Goal: Task Accomplishment & Management: Complete application form

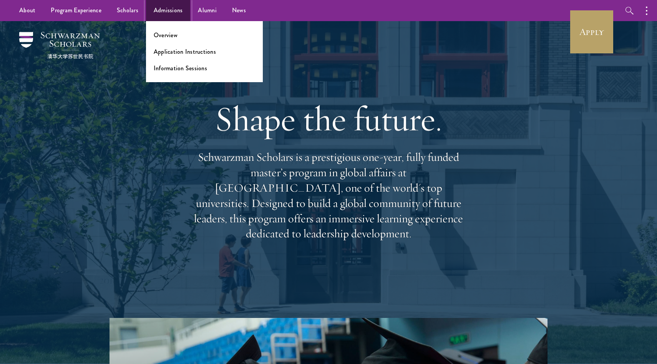
click at [167, 15] on link "Admissions" at bounding box center [168, 10] width 45 height 21
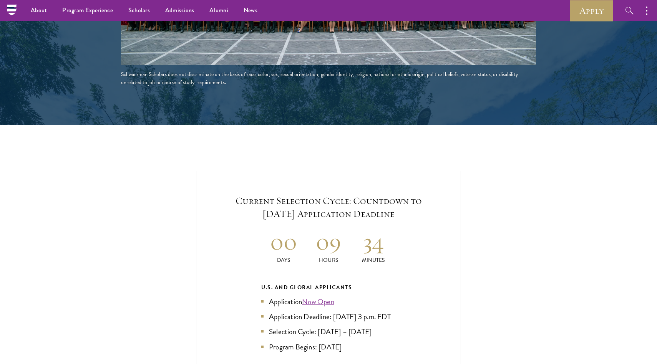
scroll to position [1434, 0]
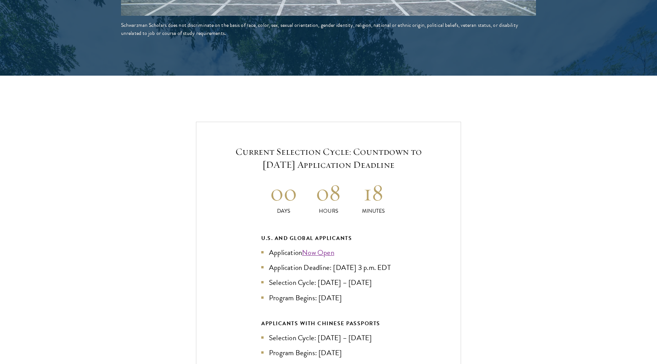
scroll to position [1554, 0]
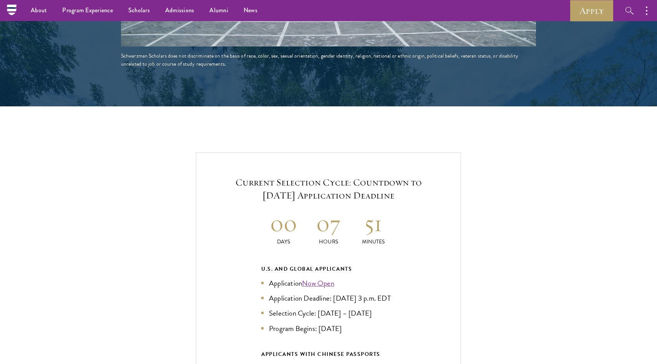
scroll to position [1426, 0]
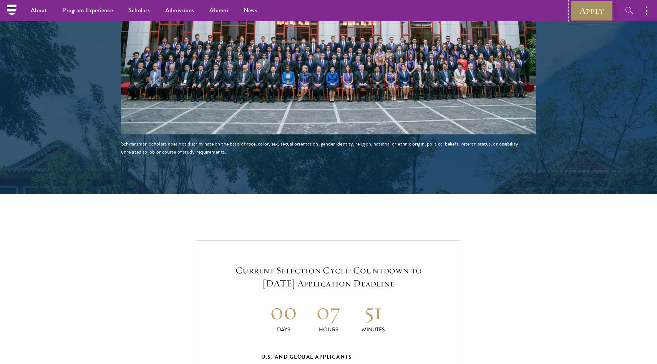
click at [581, 10] on link "Apply" at bounding box center [591, 10] width 43 height 21
